Goal: Communication & Community: Answer question/provide support

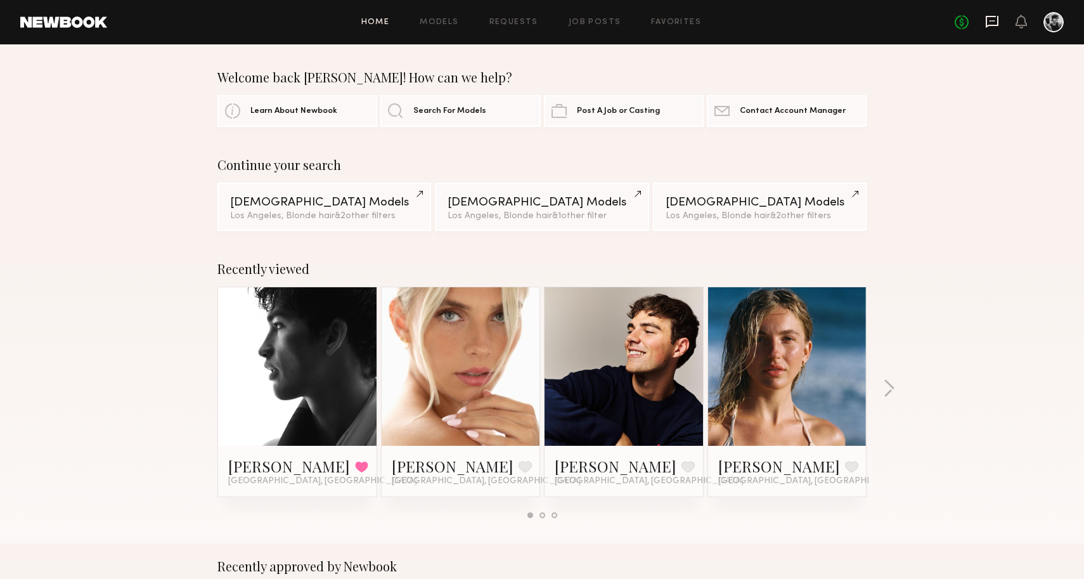
click at [992, 25] on icon at bounding box center [992, 22] width 13 height 12
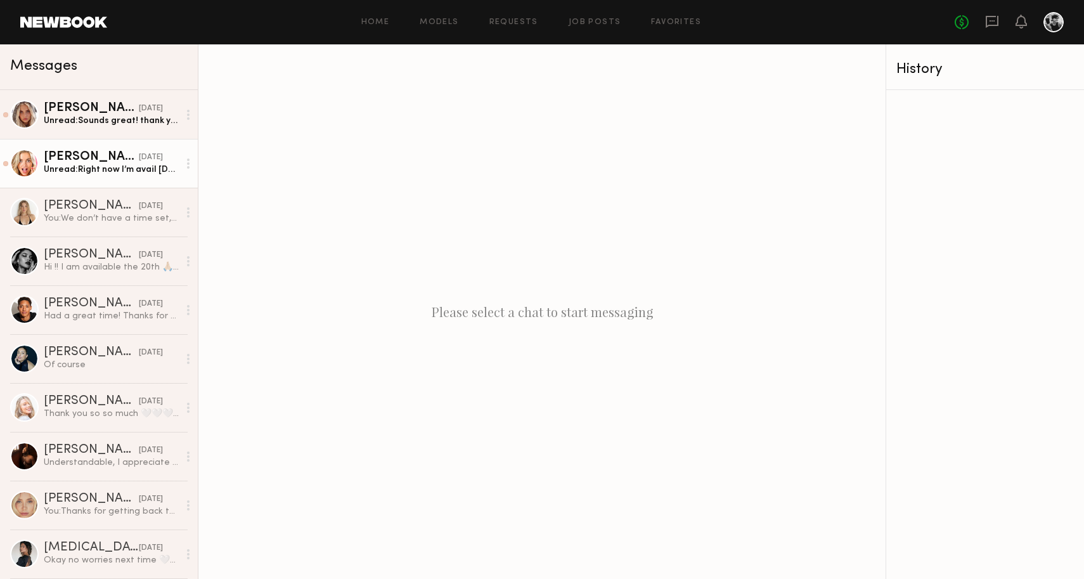
click at [139, 158] on div "[DATE]" at bounding box center [151, 158] width 24 height 12
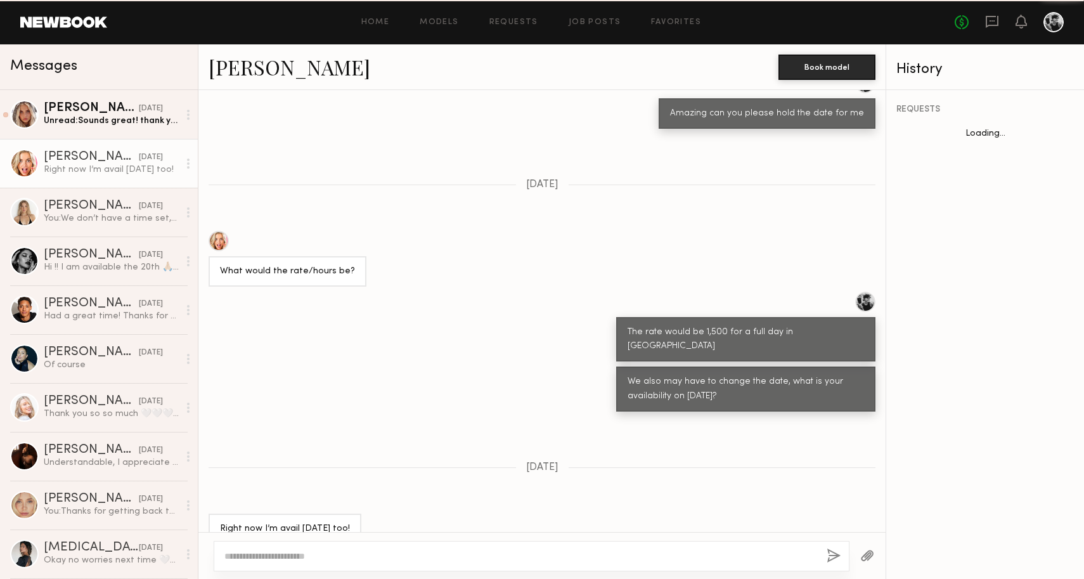
scroll to position [512, 0]
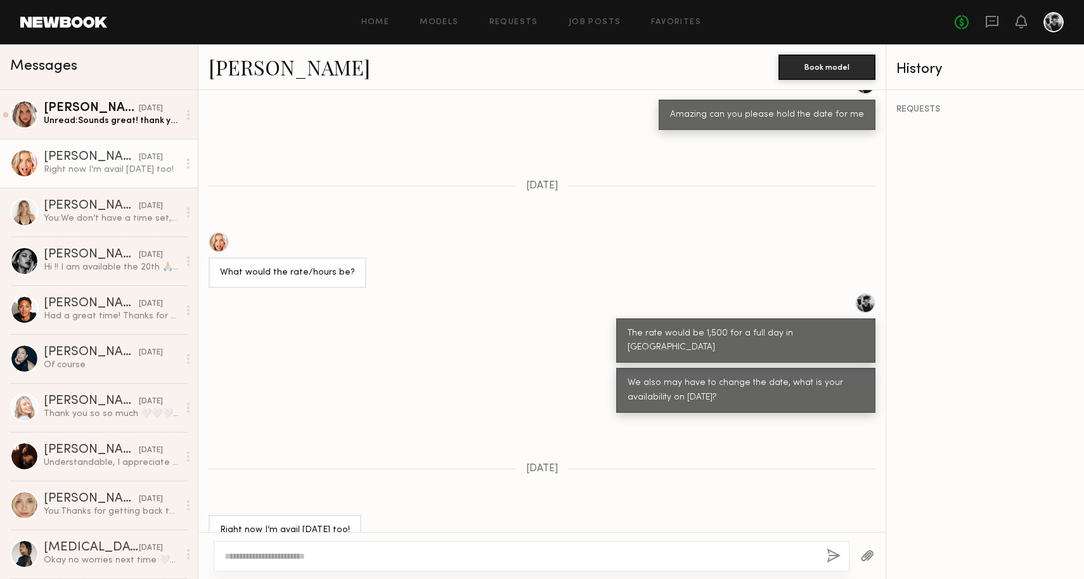
click at [436, 548] on div at bounding box center [532, 556] width 636 height 30
click at [436, 547] on div at bounding box center [532, 556] width 636 height 30
click at [345, 557] on textarea at bounding box center [520, 556] width 592 height 13
click at [368, 555] on textarea "**********" at bounding box center [520, 556] width 592 height 13
click at [373, 555] on textarea "**********" at bounding box center [520, 556] width 592 height 13
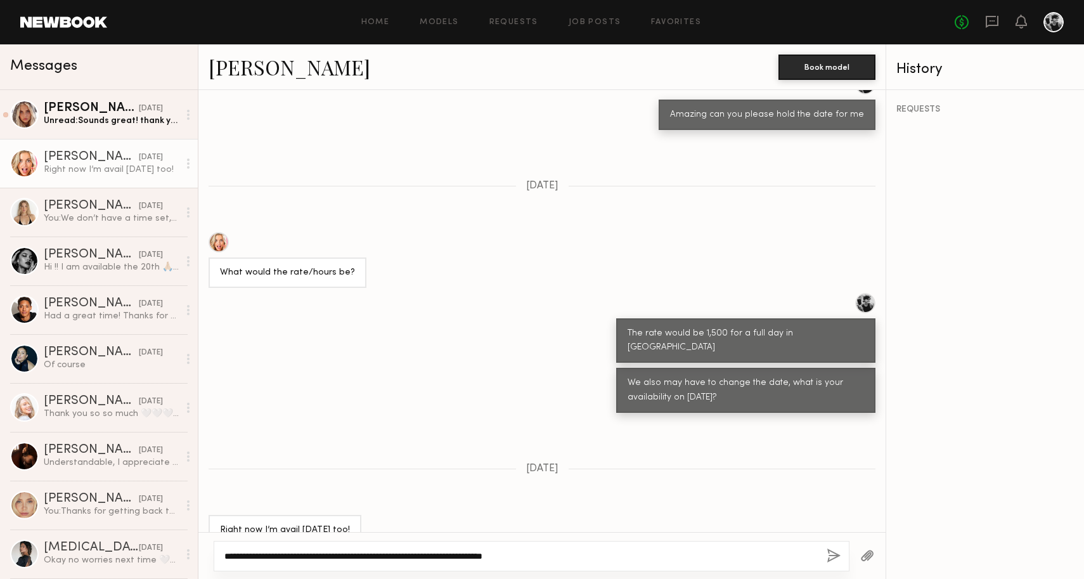
type textarea "**********"
drag, startPoint x: 373, startPoint y: 555, endPoint x: 834, endPoint y: 555, distance: 461.5
click at [834, 555] on button "button" at bounding box center [834, 556] width 14 height 16
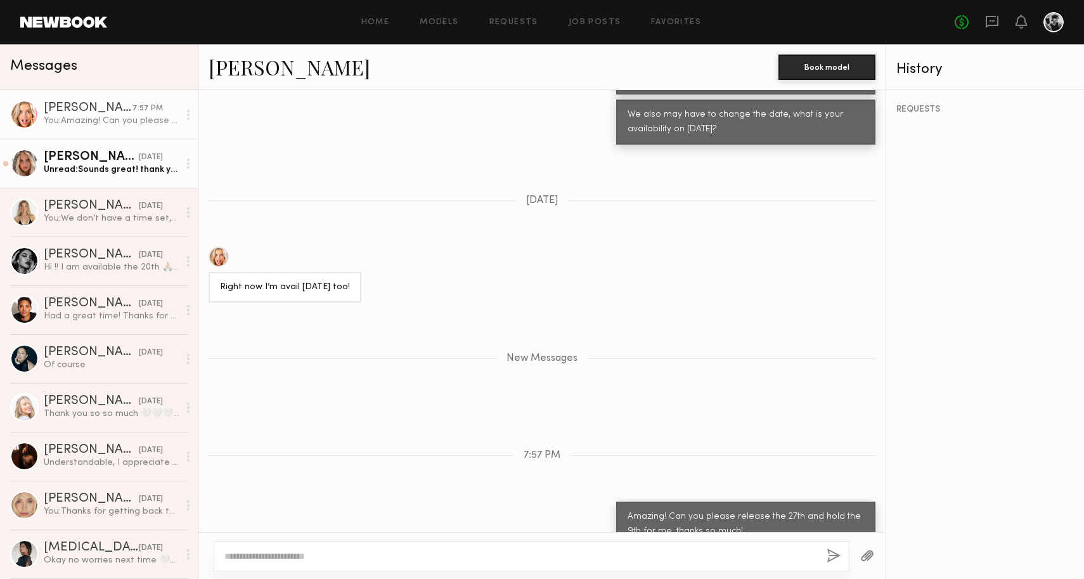
click at [93, 171] on div "Unread: Sounds great! thank you so much!" at bounding box center [111, 170] width 135 height 12
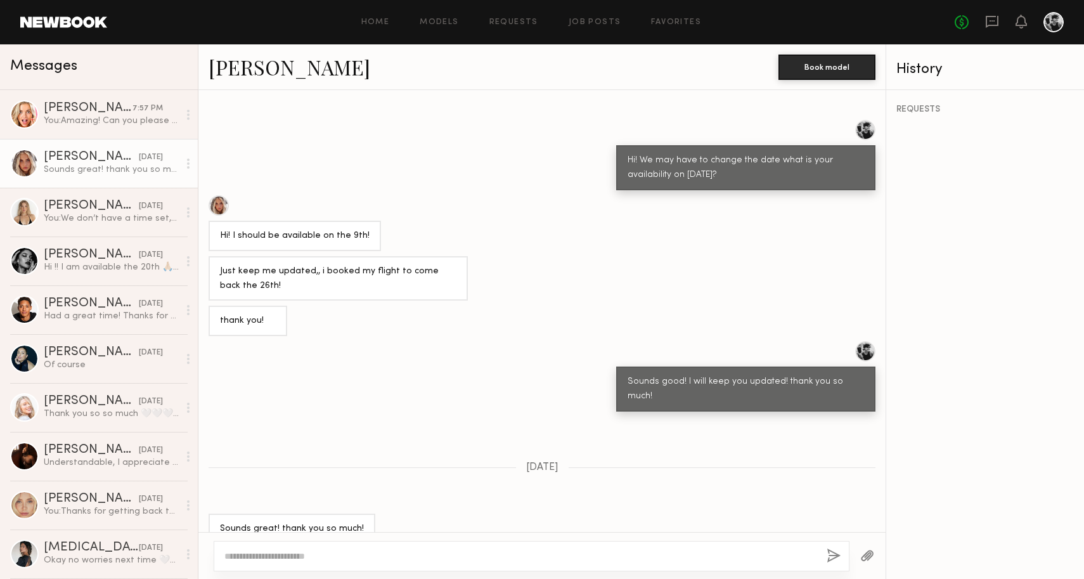
scroll to position [441, 0]
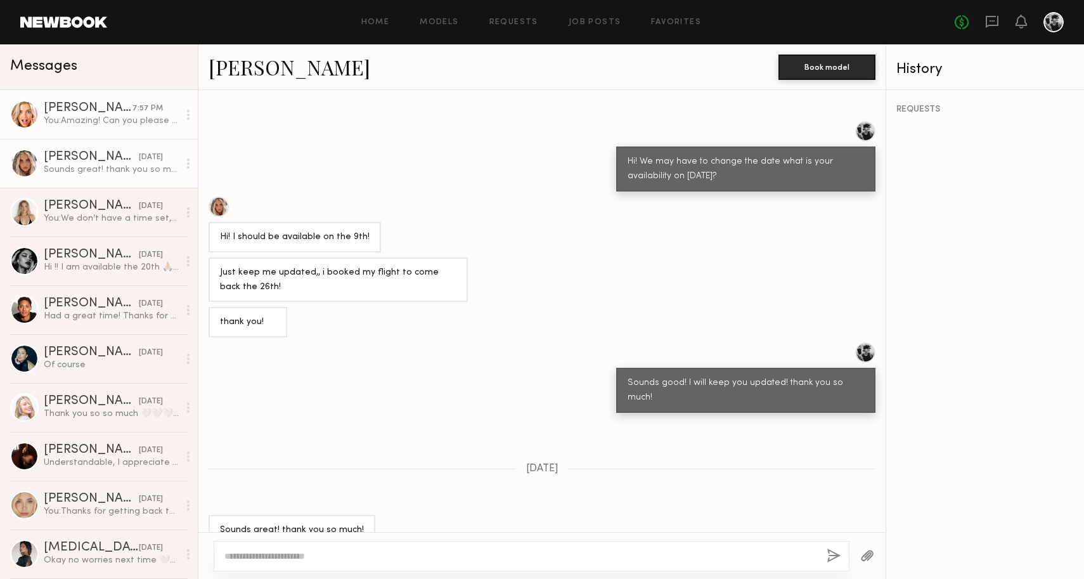
click at [100, 113] on div "[PERSON_NAME]" at bounding box center [88, 108] width 89 height 13
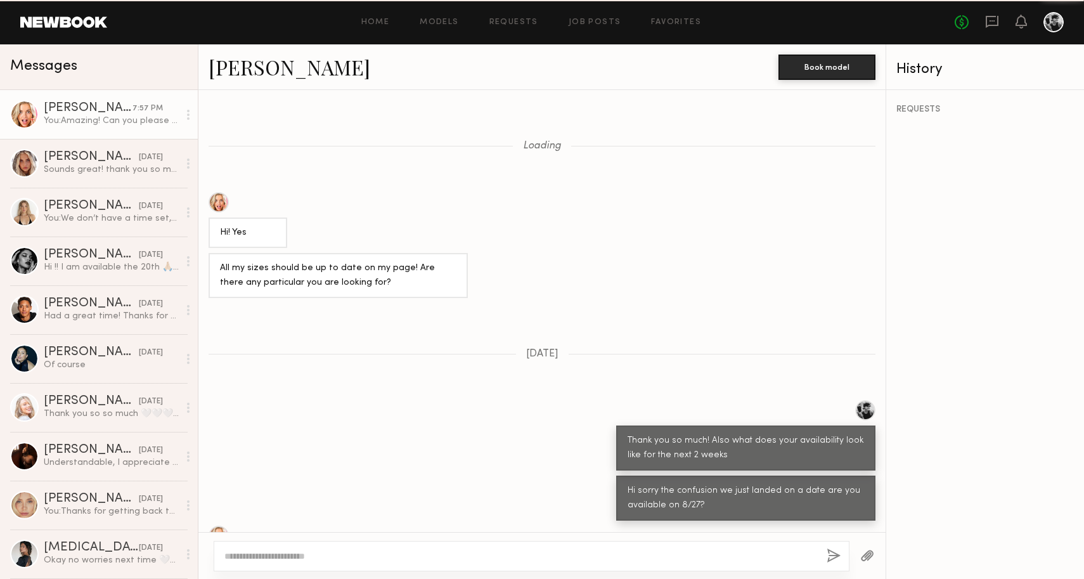
scroll to position [683, 0]
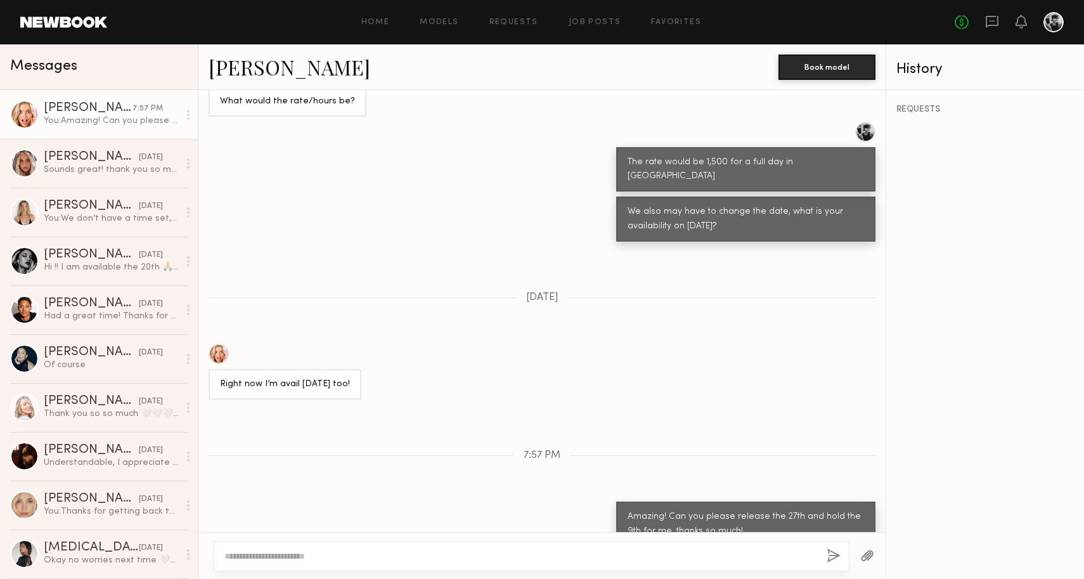
drag, startPoint x: 723, startPoint y: 203, endPoint x: 754, endPoint y: 244, distance: 51.6
click at [754, 244] on div "Loading Hi! Yes All my sizes should be up to date on my page! Are there any par…" at bounding box center [541, 311] width 687 height 442
click at [172, 156] on div "[PERSON_NAME] [DATE]" at bounding box center [111, 157] width 135 height 13
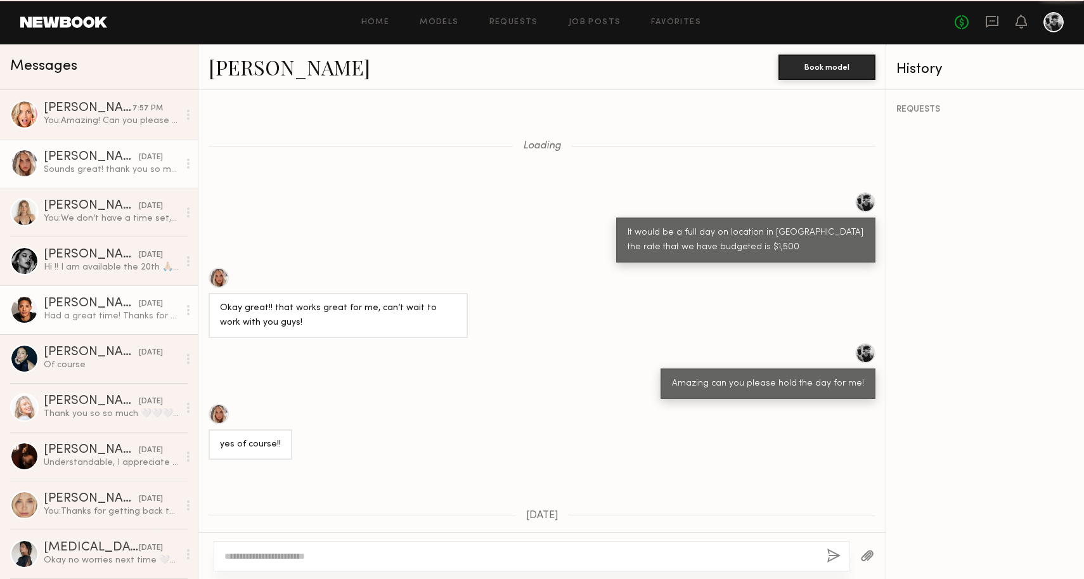
scroll to position [441, 0]
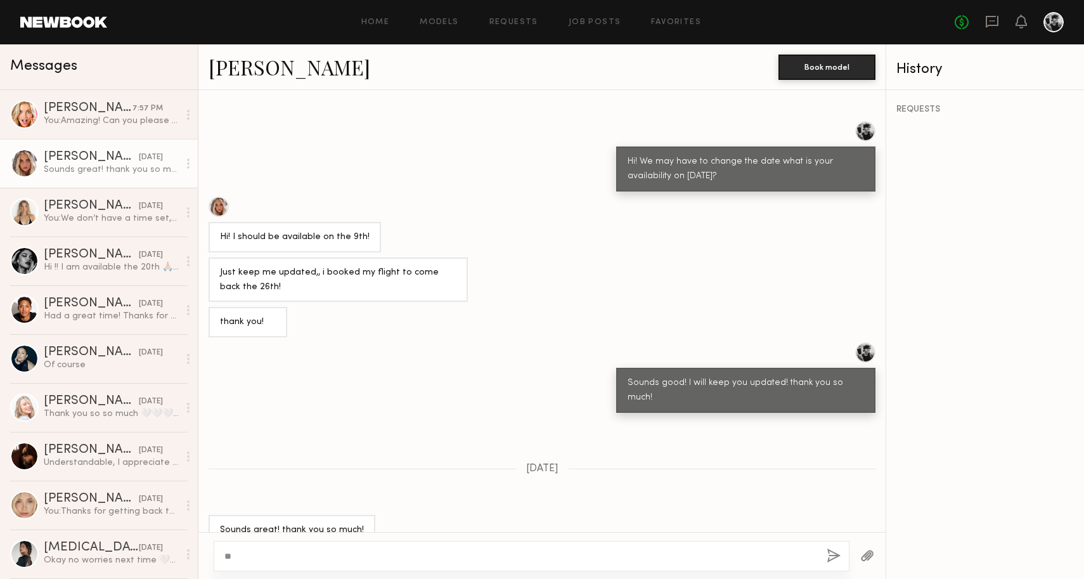
type textarea "*"
type textarea "**********"
click at [833, 553] on button "button" at bounding box center [834, 556] width 14 height 16
